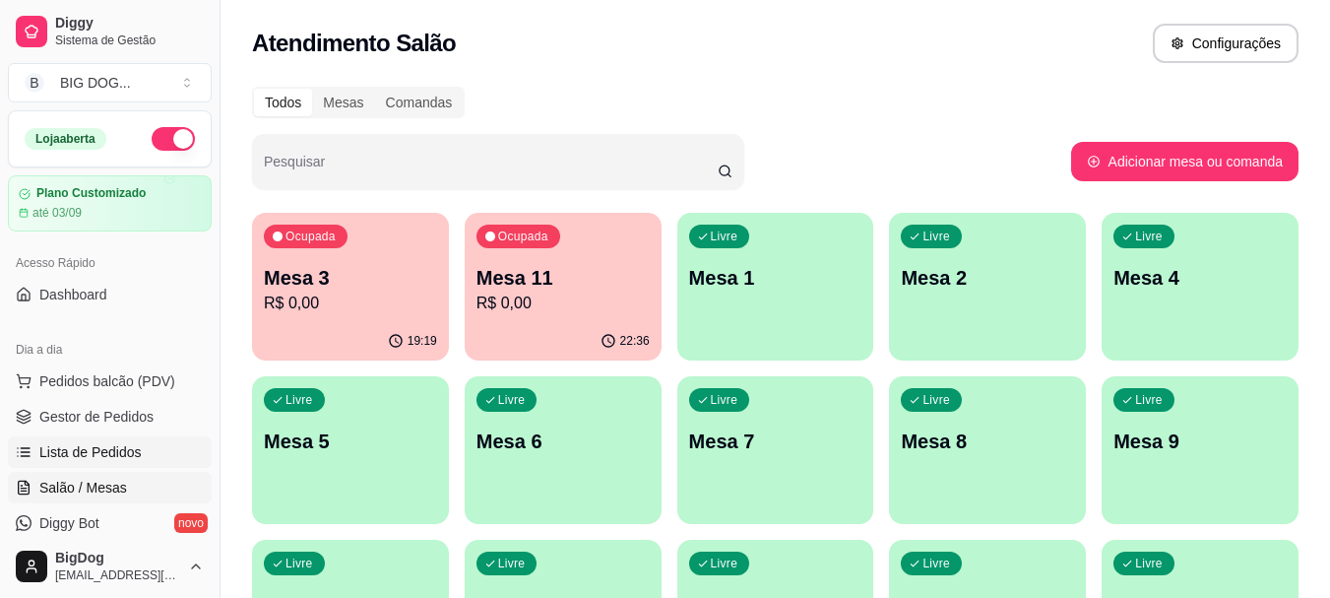
click at [107, 445] on span "Lista de Pedidos" at bounding box center [90, 452] width 102 height 20
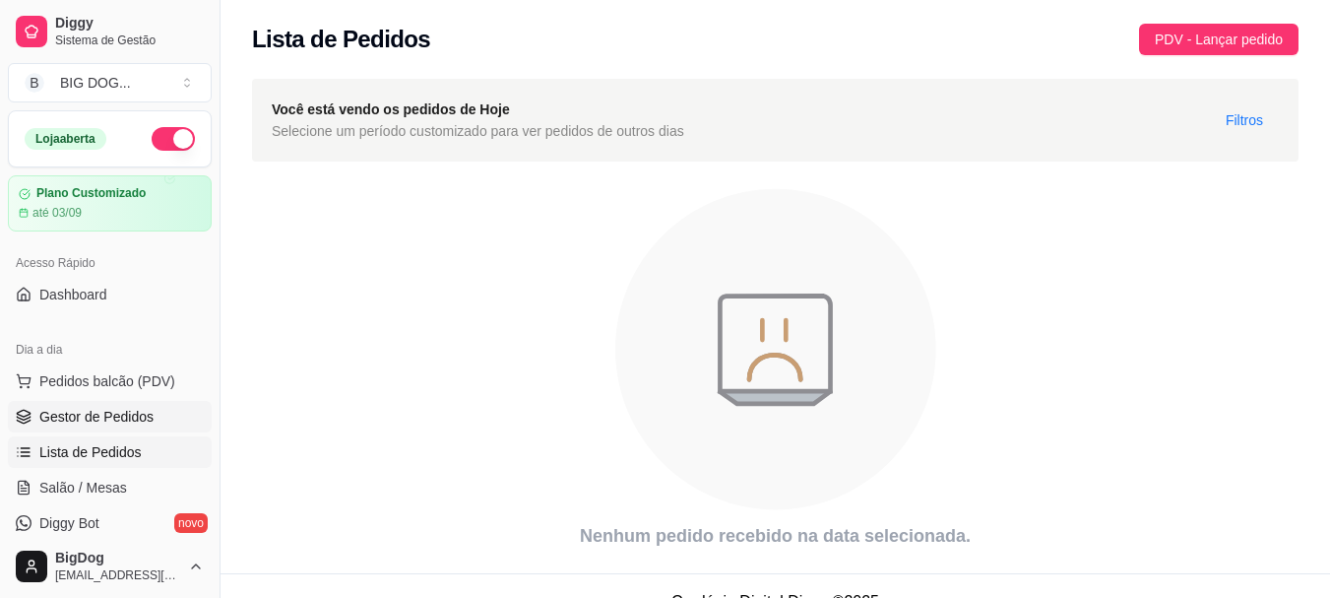
click at [104, 413] on span "Gestor de Pedidos" at bounding box center [96, 417] width 114 height 20
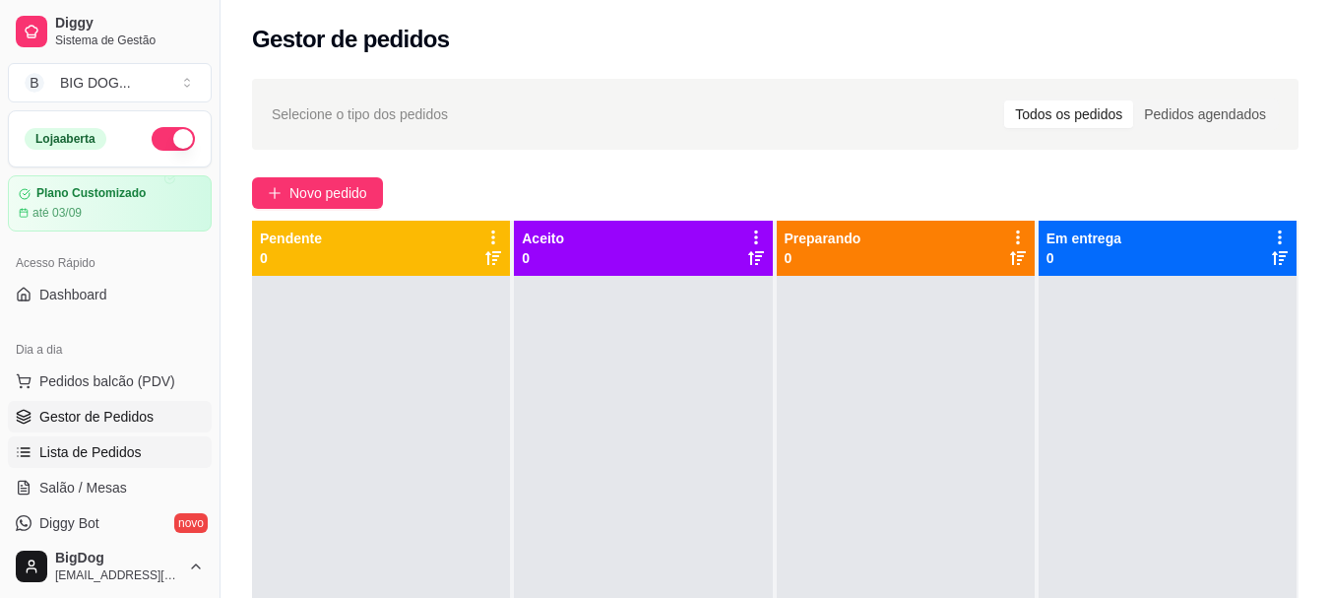
click at [93, 455] on span "Lista de Pedidos" at bounding box center [90, 452] width 102 height 20
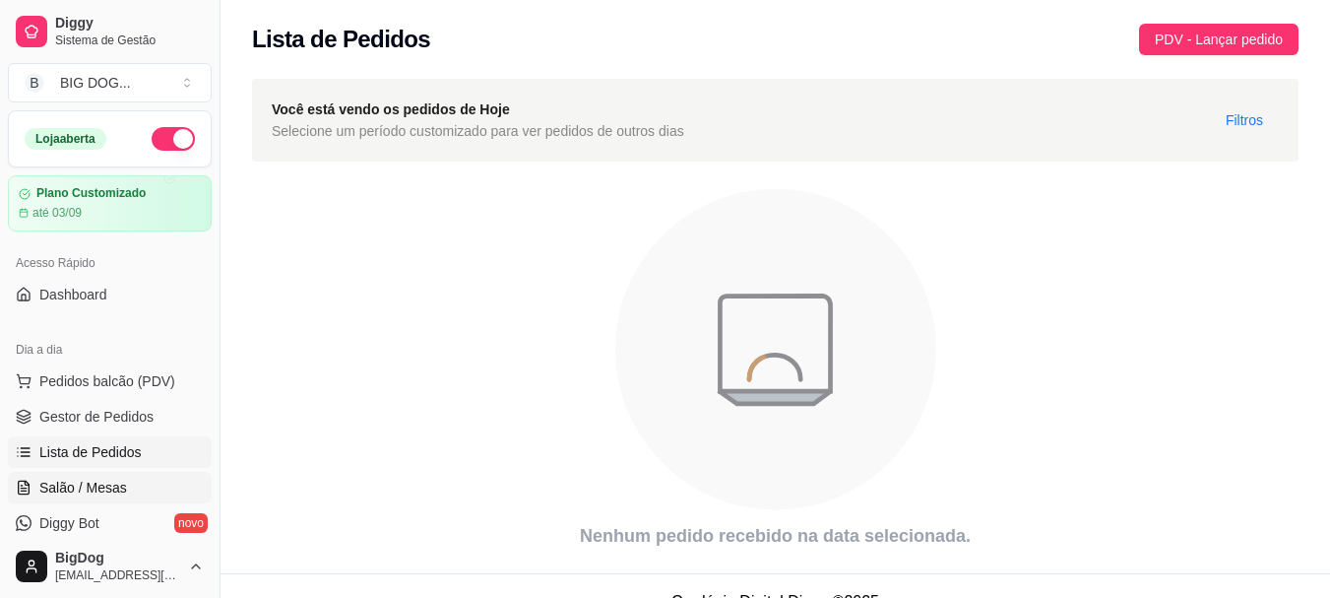
click at [93, 500] on link "Salão / Mesas" at bounding box center [110, 488] width 204 height 32
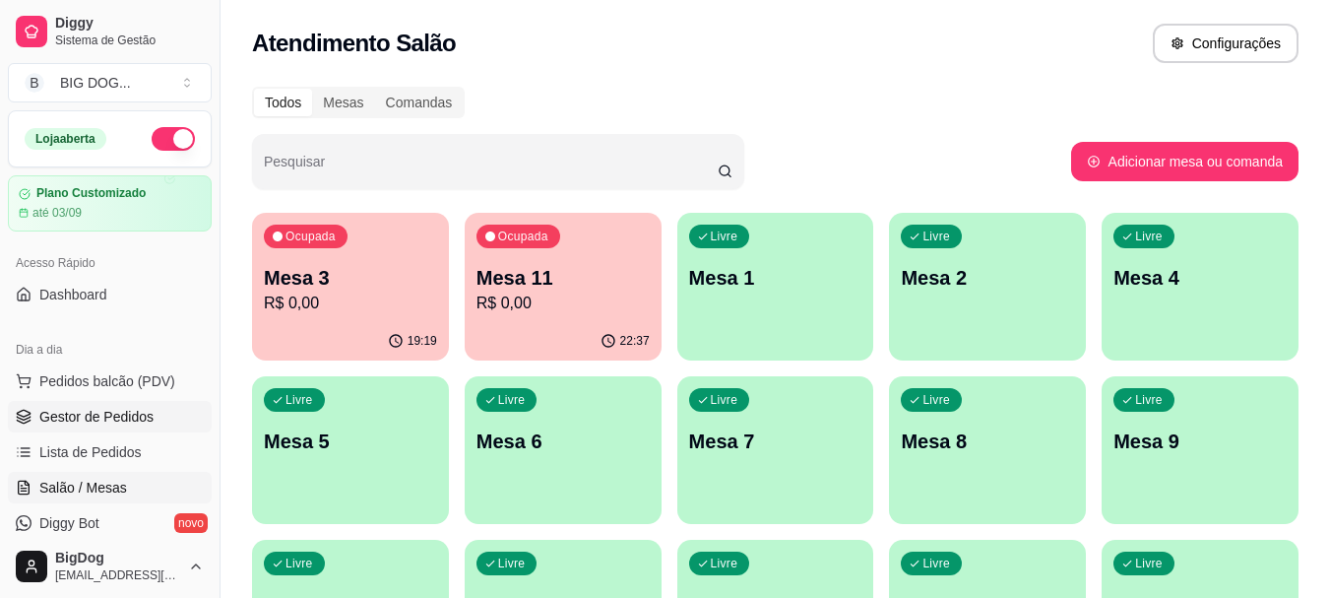
click at [88, 417] on span "Gestor de Pedidos" at bounding box center [96, 417] width 114 height 20
